Goal: Information Seeking & Learning: Find specific page/section

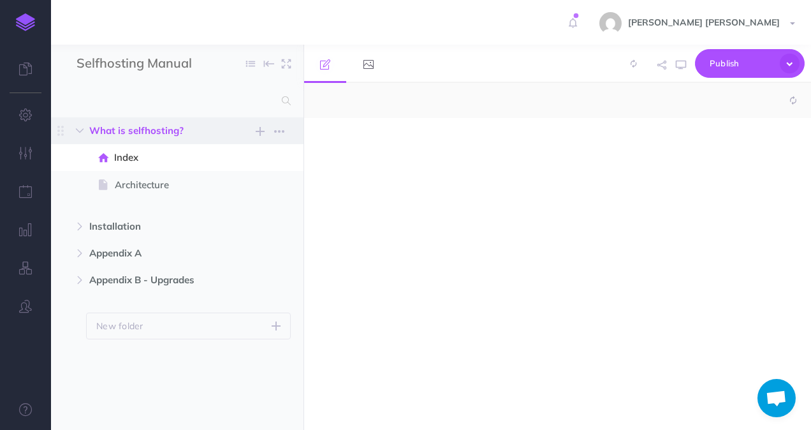
select select "null"
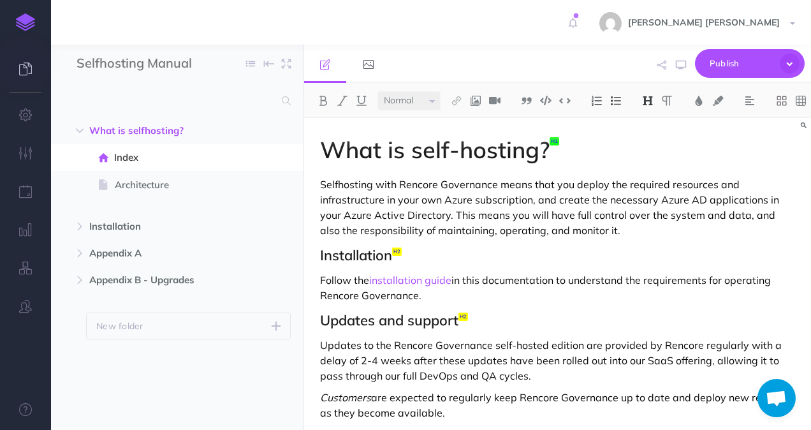
click at [28, 75] on icon at bounding box center [25, 68] width 13 height 13
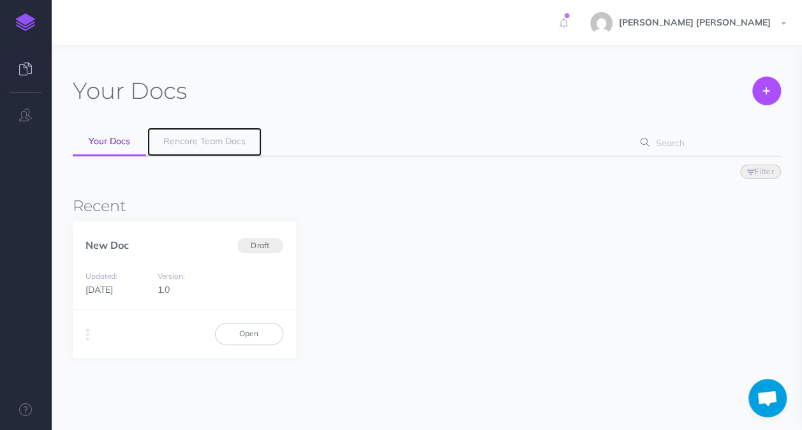
click at [205, 150] on link "Rencore Team Docs" at bounding box center [204, 142] width 114 height 29
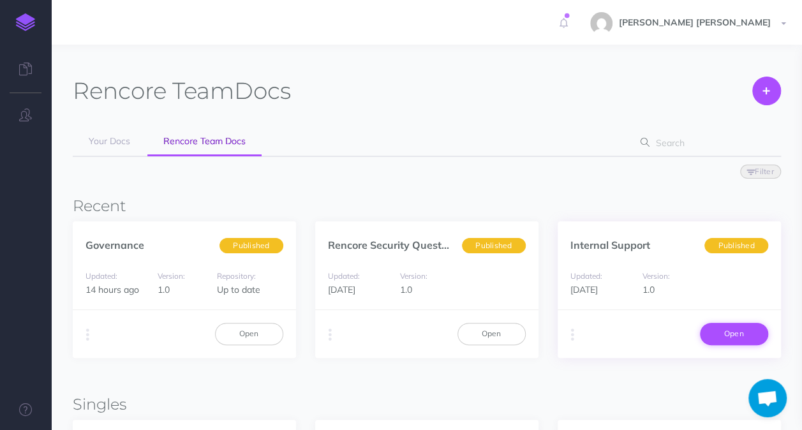
click at [712, 332] on link "Open" at bounding box center [734, 334] width 68 height 22
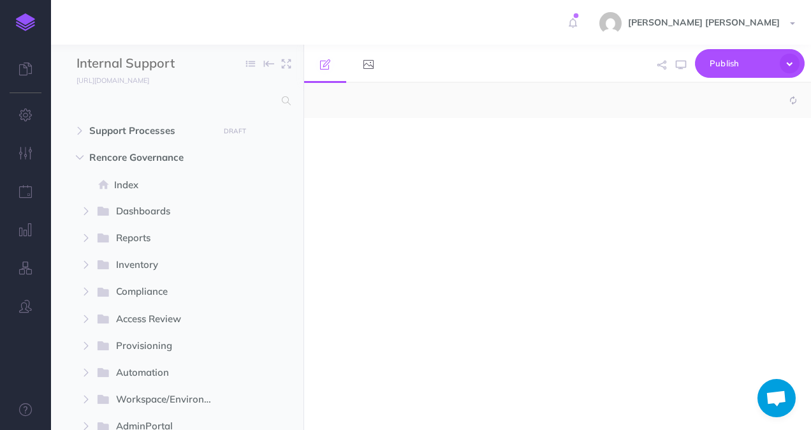
select select "null"
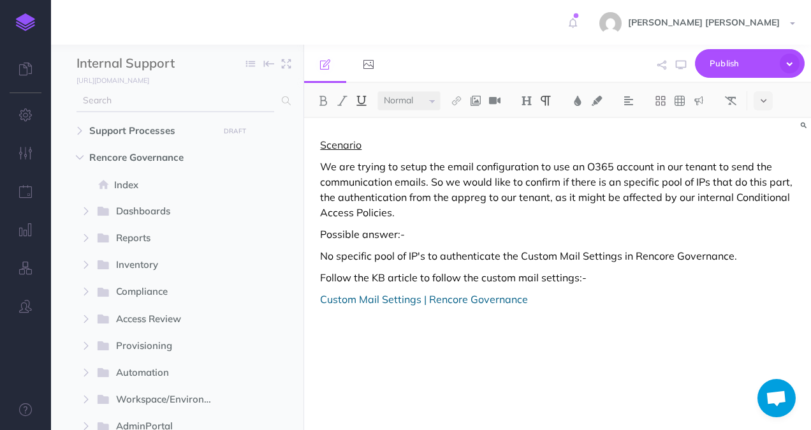
click at [180, 105] on input "text" at bounding box center [176, 100] width 198 height 23
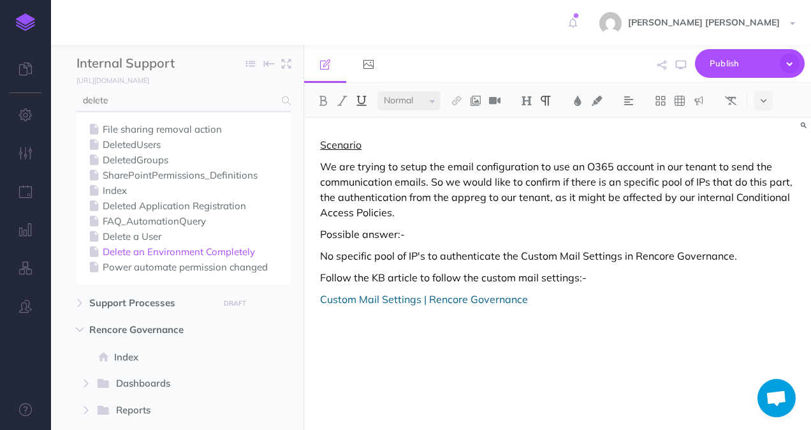
type input "delete"
click at [186, 251] on link "Delete an Environment Completely" at bounding box center [183, 251] width 195 height 15
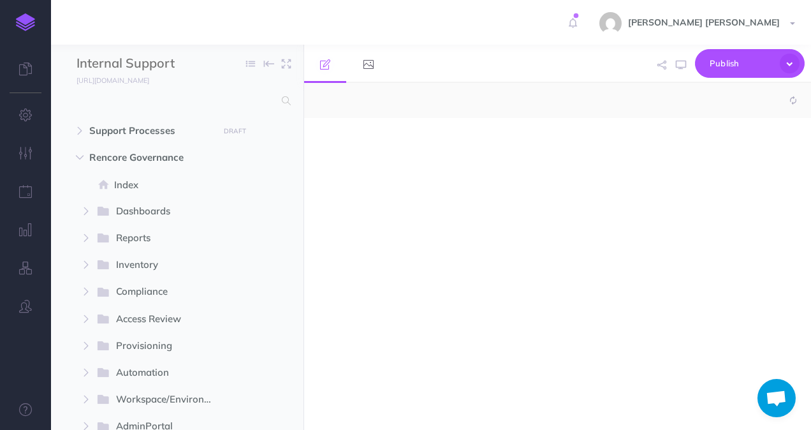
select select "null"
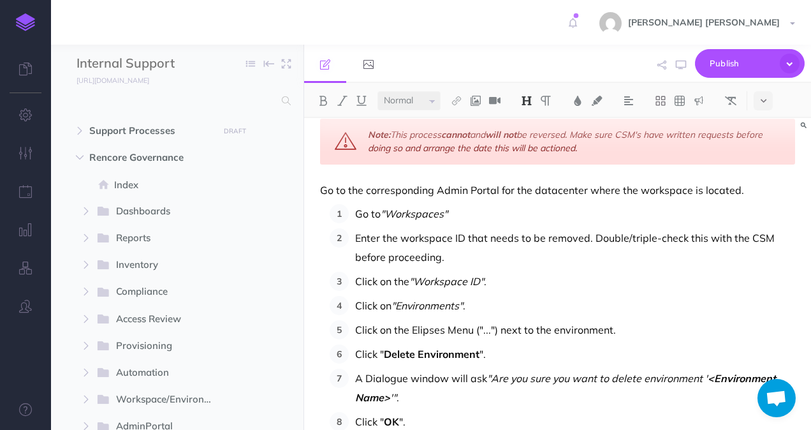
scroll to position [105, 0]
click at [235, 106] on input "text" at bounding box center [176, 100] width 198 height 23
type input "ip"
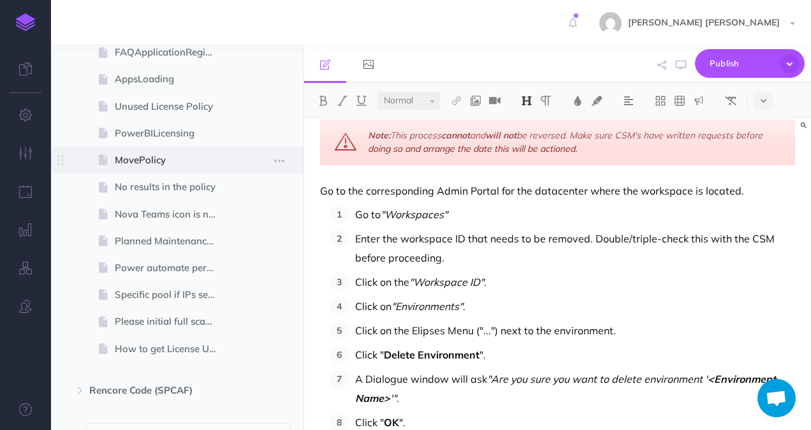
scroll to position [675, 0]
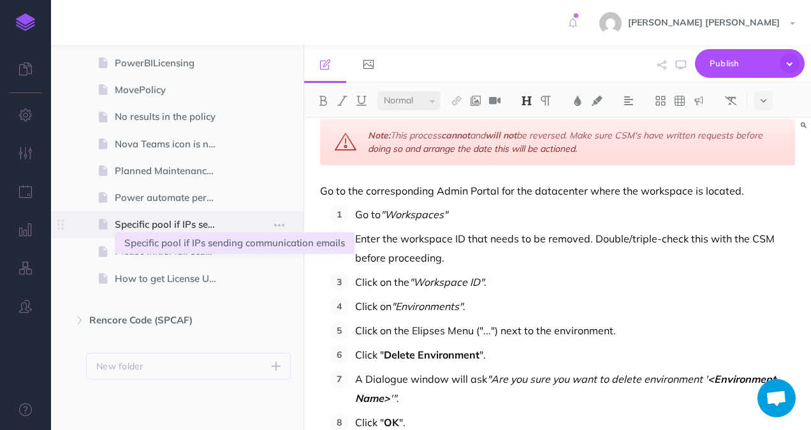
click at [167, 230] on span "Specific pool if IPs sending communication emails" at bounding box center [171, 224] width 112 height 15
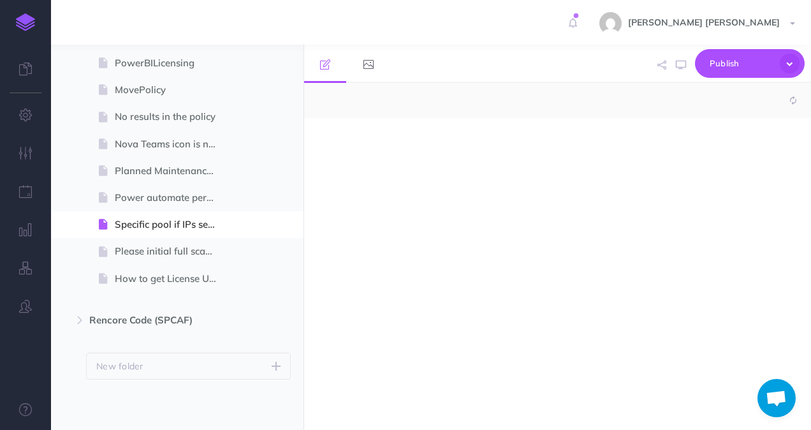
select select "null"
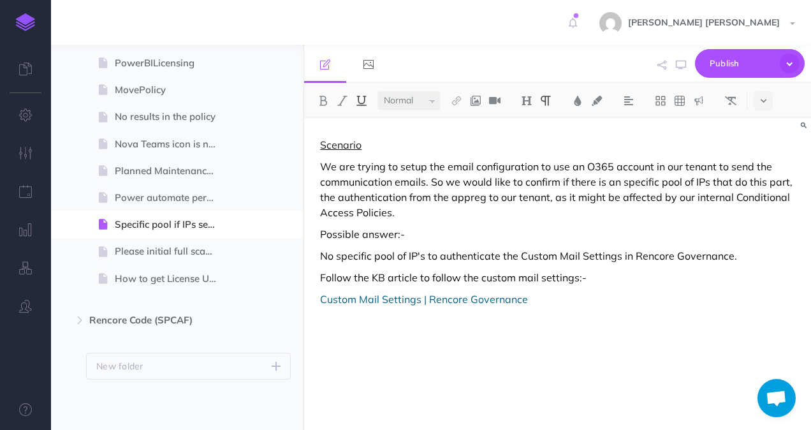
click at [379, 339] on p at bounding box center [557, 342] width 475 height 15
